Goal: Information Seeking & Learning: Find specific fact

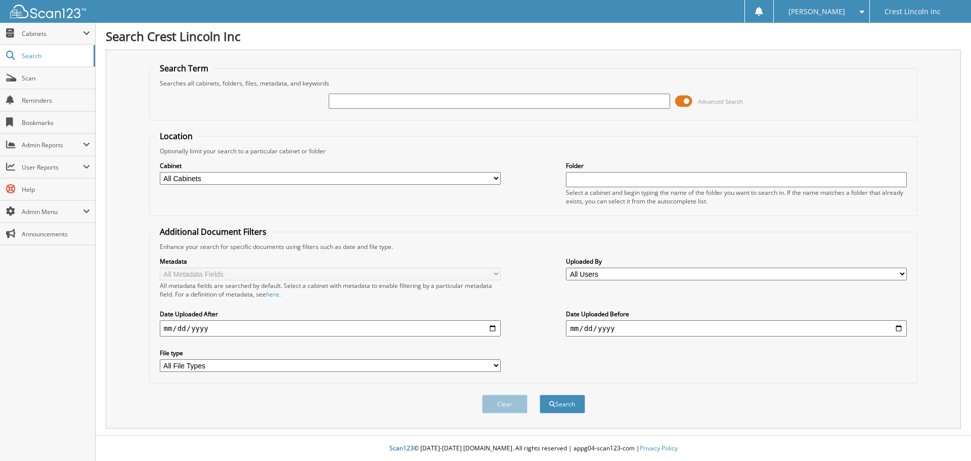
click at [541, 99] on input "text" at bounding box center [499, 101] width 341 height 15
paste input "LB14544"
type input "LB14544"
click at [691, 100] on span at bounding box center [683, 101] width 17 height 15
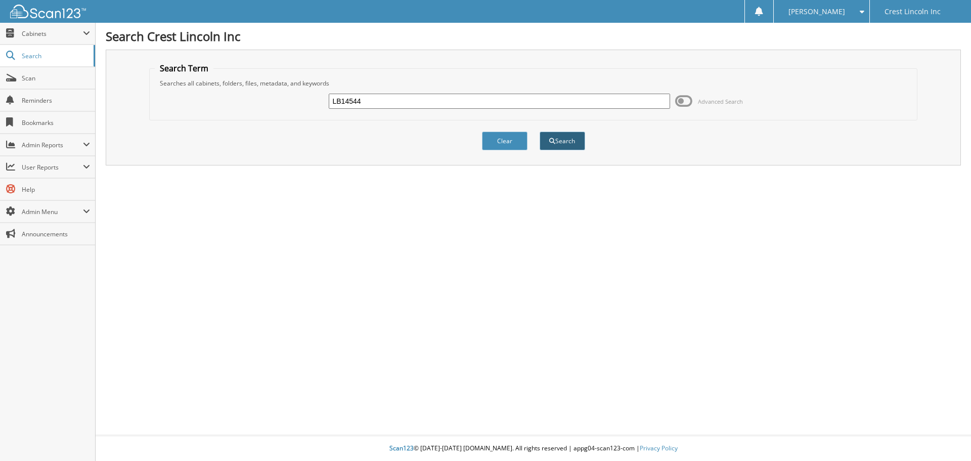
click at [548, 147] on button "Search" at bounding box center [563, 141] width 46 height 19
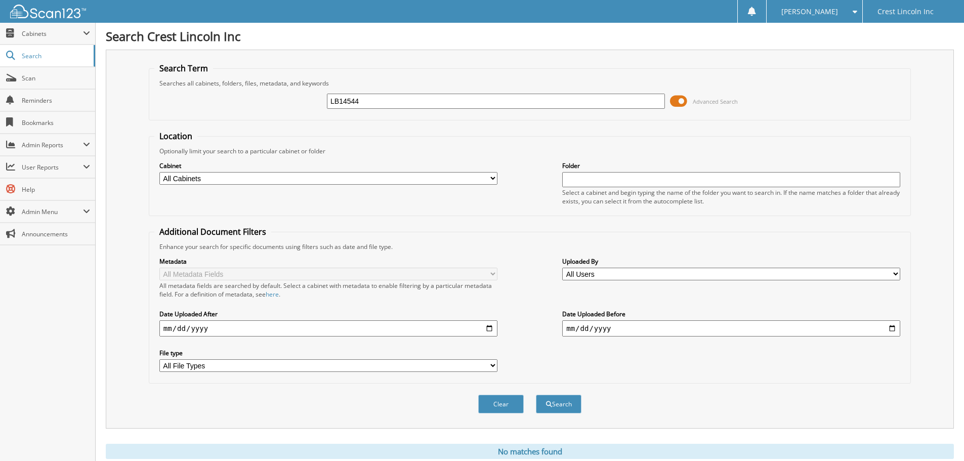
click at [679, 102] on span at bounding box center [678, 101] width 17 height 15
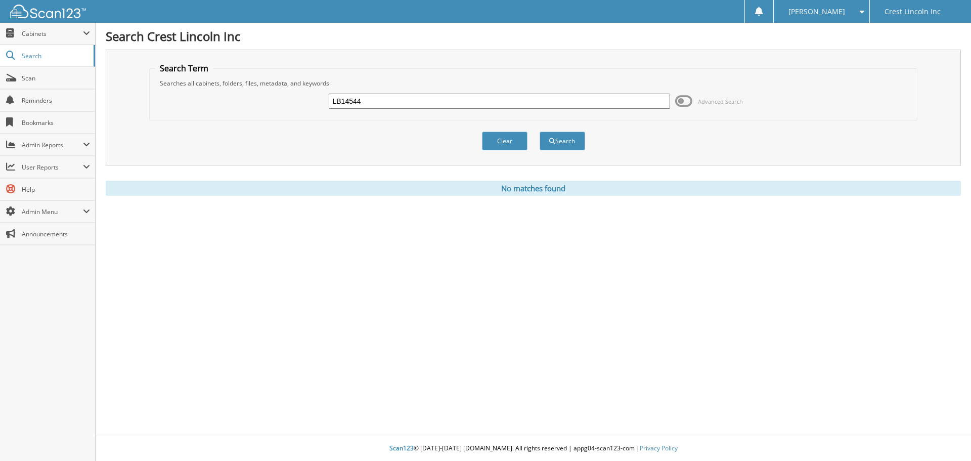
click at [396, 100] on input "LB14544" at bounding box center [499, 101] width 341 height 15
type input "L"
click at [454, 103] on input "text" at bounding box center [499, 101] width 341 height 15
paste input "[US_VEHICLE_IDENTIFICATION_NUMBER]"
type input "[US_VEHICLE_IDENTIFICATION_NUMBER]"
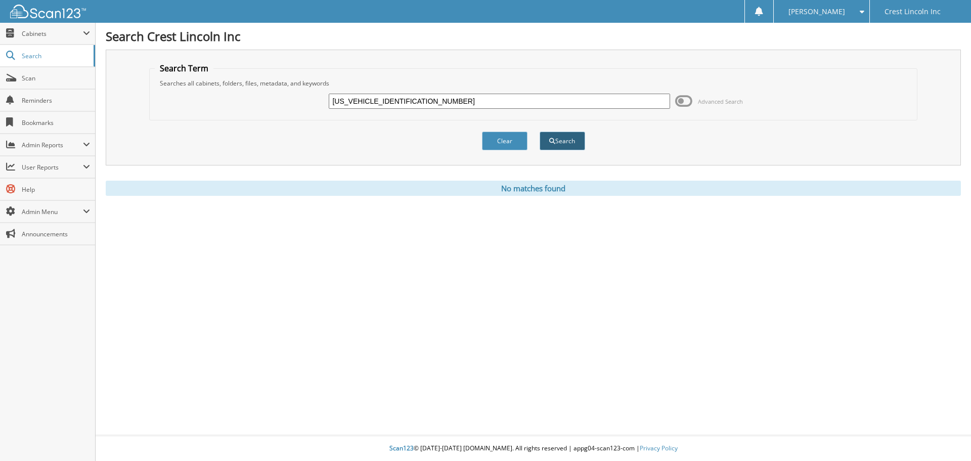
click at [562, 140] on button "Search" at bounding box center [563, 141] width 46 height 19
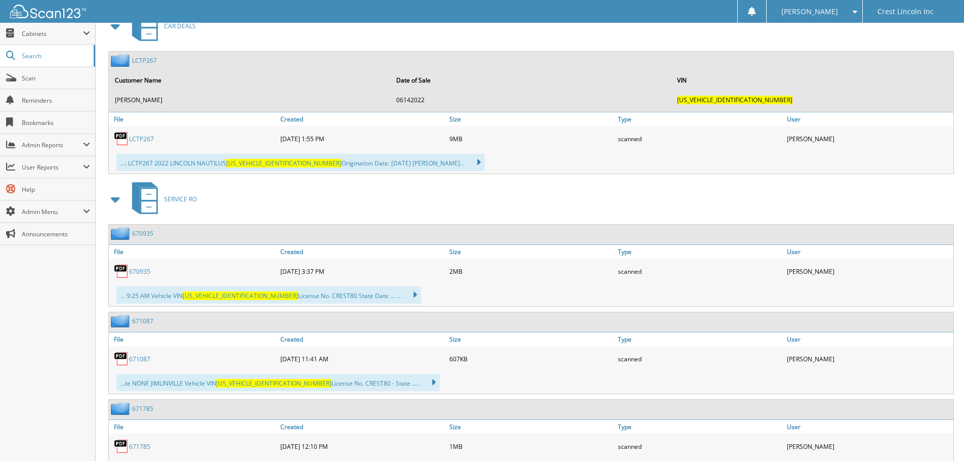
scroll to position [405, 0]
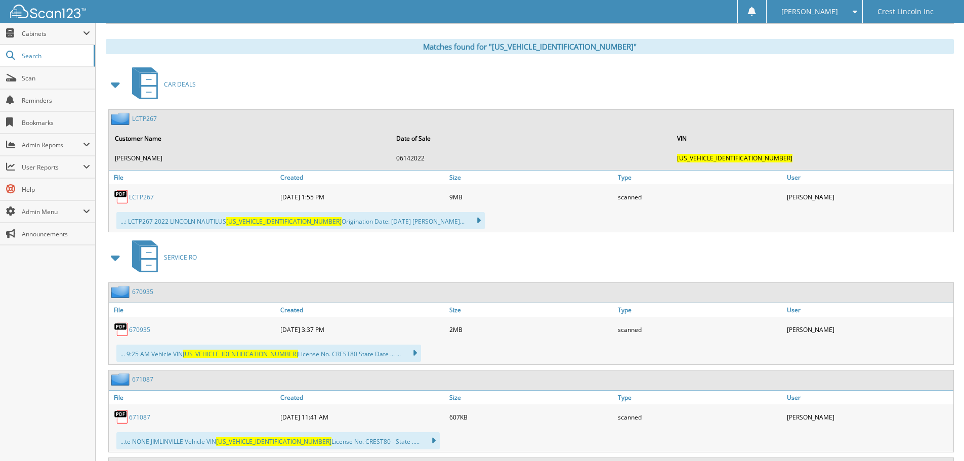
click at [147, 119] on link "LCTP267" at bounding box center [144, 118] width 25 height 9
